Goal: Information Seeking & Learning: Check status

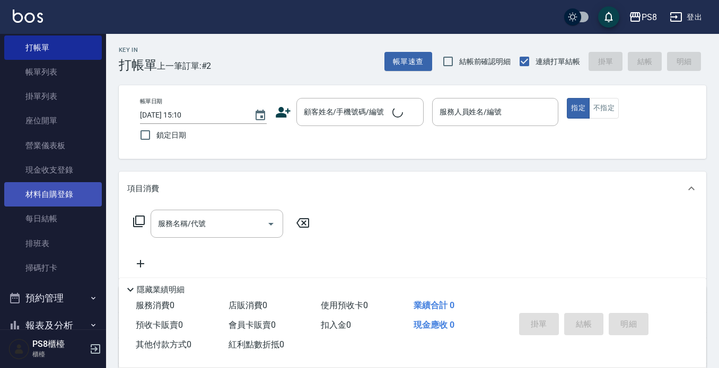
scroll to position [53, 0]
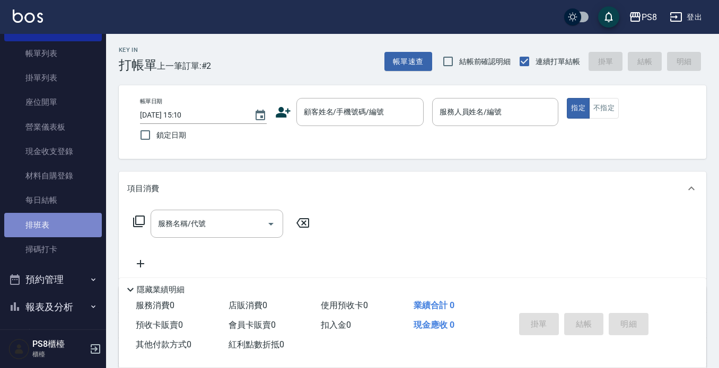
click at [53, 223] on link "排班表" at bounding box center [53, 225] width 98 height 24
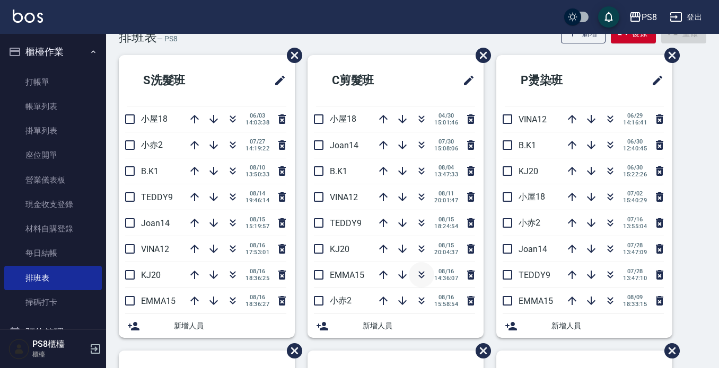
click at [421, 278] on icon "button" at bounding box center [421, 275] width 13 height 13
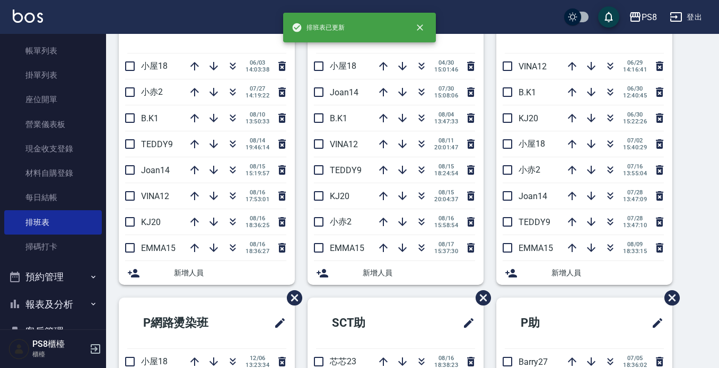
scroll to position [106, 0]
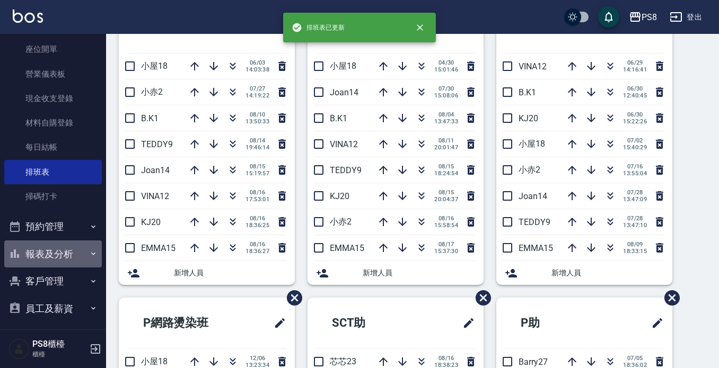
click at [59, 250] on button "報表及分析" at bounding box center [53, 255] width 98 height 28
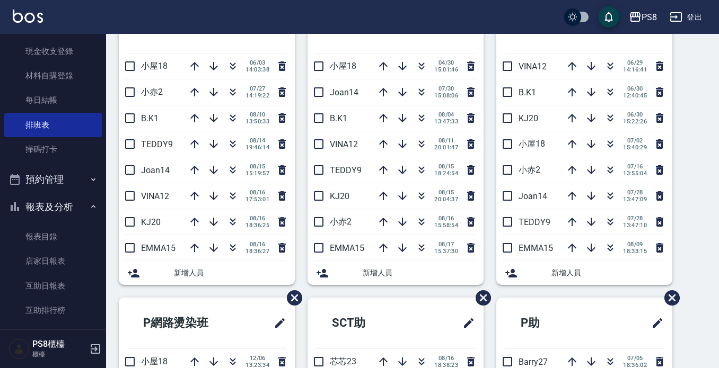
scroll to position [212, 0]
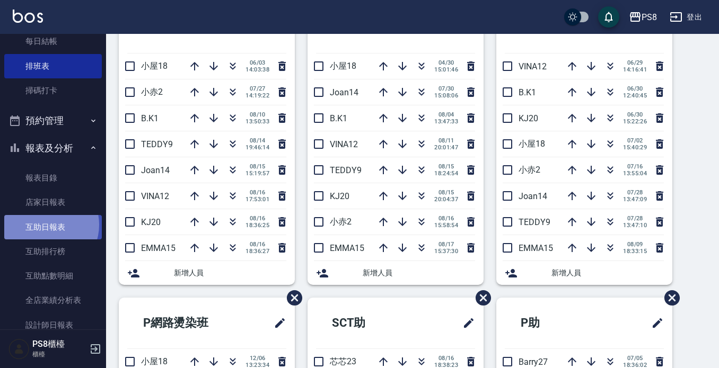
click at [47, 225] on link "互助日報表" at bounding box center [53, 227] width 98 height 24
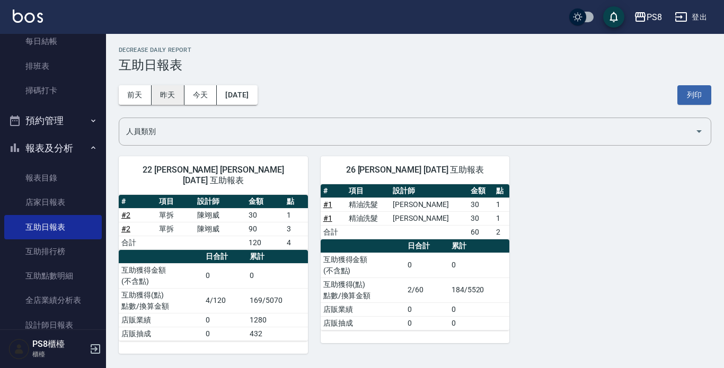
click at [170, 99] on button "昨天" at bounding box center [168, 95] width 33 height 20
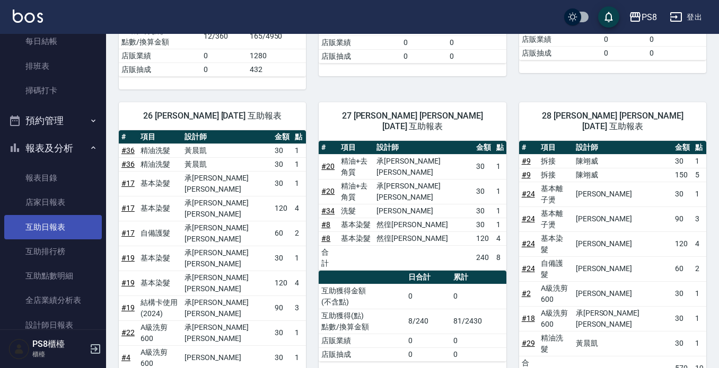
scroll to position [318, 0]
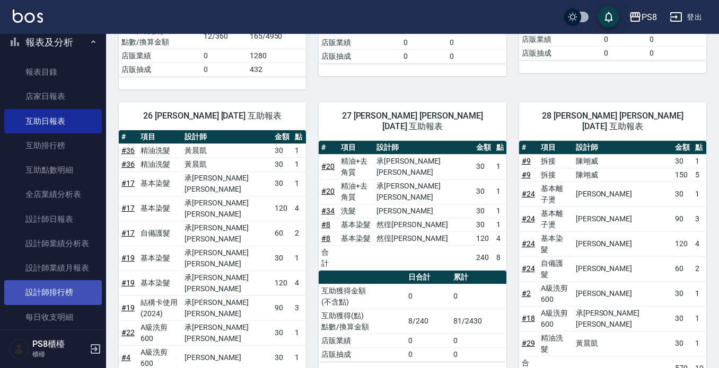
click at [75, 297] on link "設計師排行榜" at bounding box center [53, 292] width 98 height 24
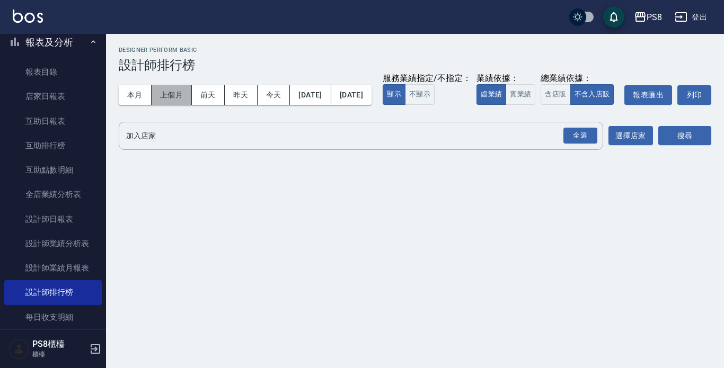
click at [170, 96] on button "上個月" at bounding box center [172, 95] width 40 height 20
click at [581, 144] on div "全選" at bounding box center [581, 136] width 34 height 16
click at [680, 146] on button "搜尋" at bounding box center [684, 137] width 53 height 20
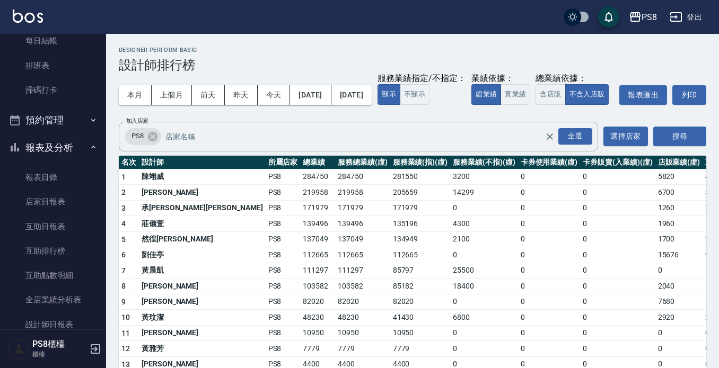
scroll to position [212, 0]
click at [131, 95] on button "本月" at bounding box center [135, 95] width 33 height 20
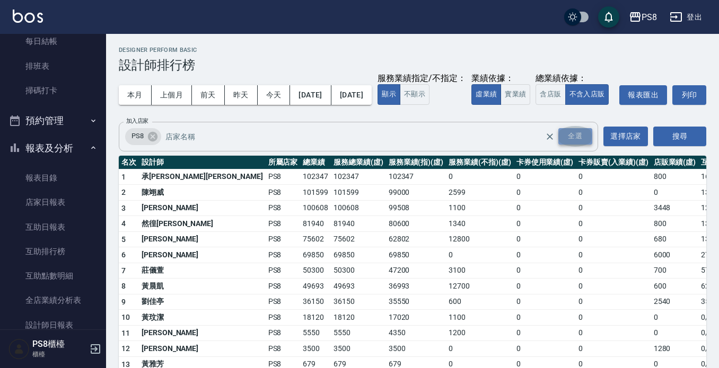
click at [575, 145] on div "全選" at bounding box center [575, 136] width 34 height 16
click at [681, 146] on button "搜尋" at bounding box center [679, 137] width 53 height 20
